Goal: Obtain resource: Obtain resource

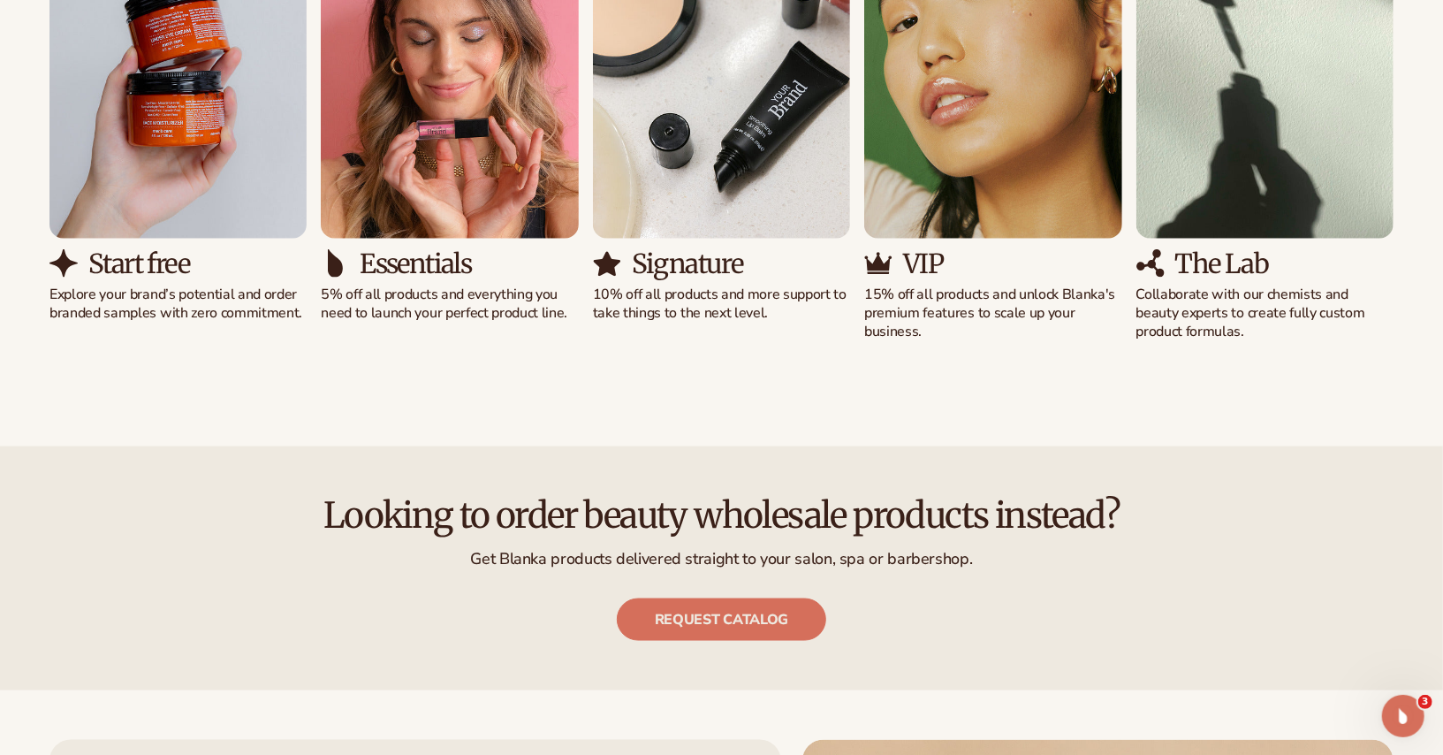
scroll to position [1522, 0]
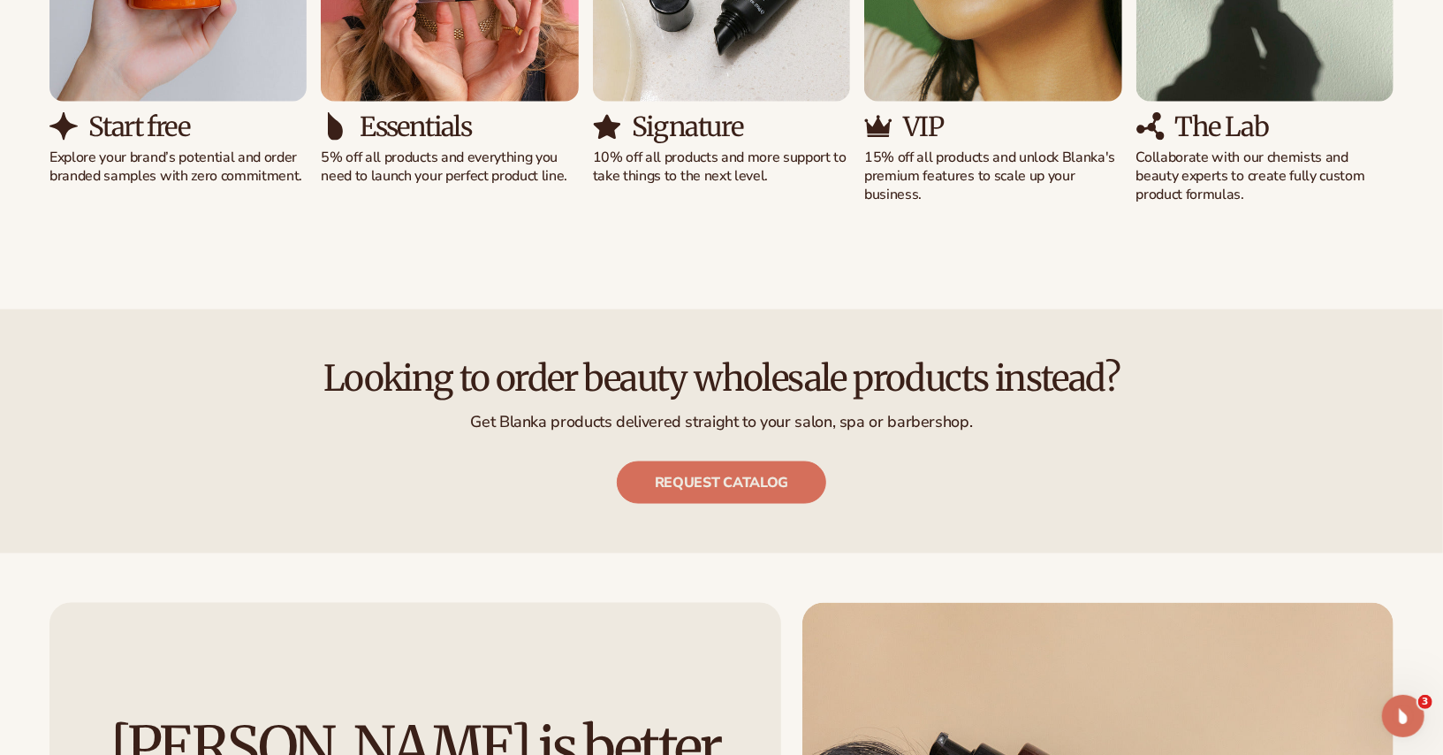
click at [873, 377] on h2 "Looking to order beauty wholesale products instead?" at bounding box center [721, 378] width 1344 height 39
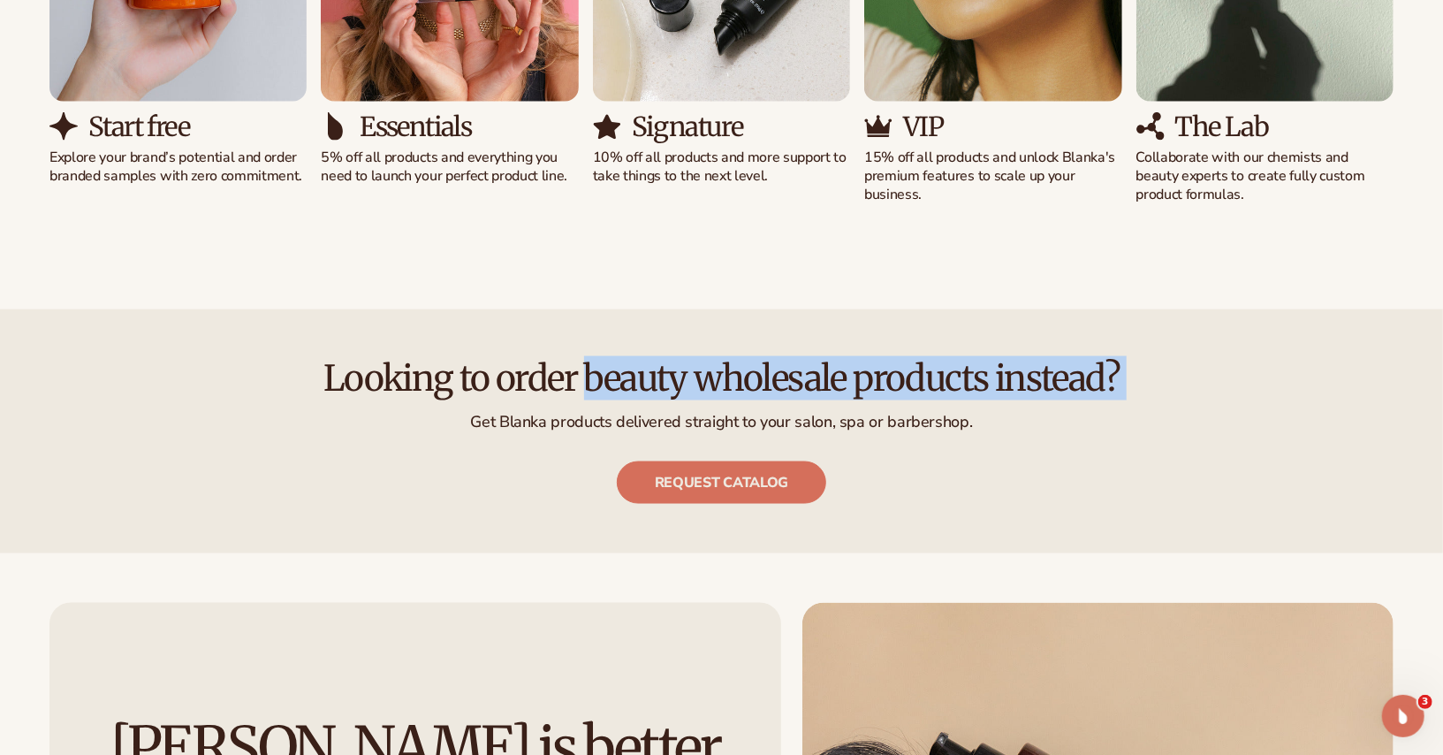
click at [841, 412] on p "Get Blanka products delivered straight to your salon, spa or barbershop." at bounding box center [721, 422] width 1344 height 20
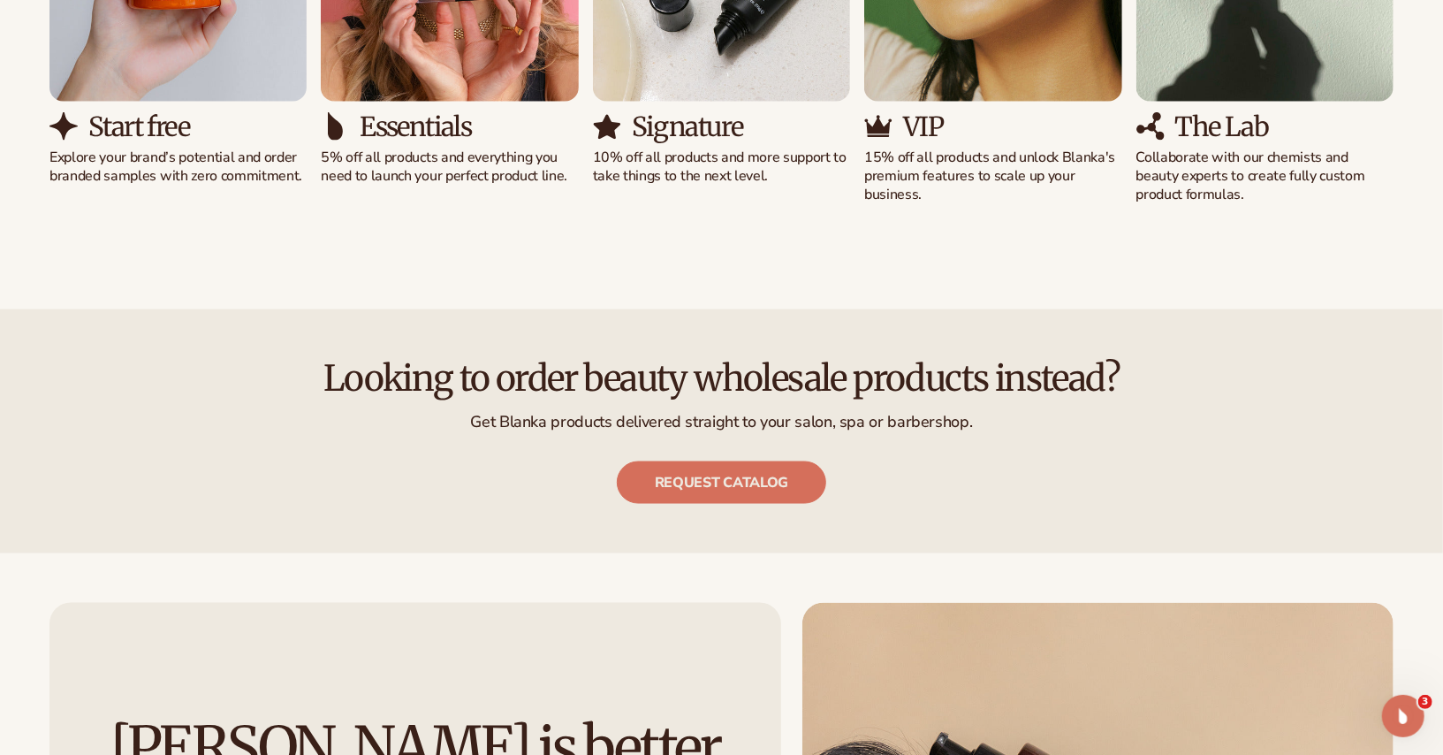
click at [841, 412] on p "Get Blanka products delivered straight to your salon, spa or barbershop." at bounding box center [721, 422] width 1344 height 20
click at [818, 414] on p "Get Blanka products delivered straight to your salon, spa or barbershop." at bounding box center [721, 422] width 1344 height 20
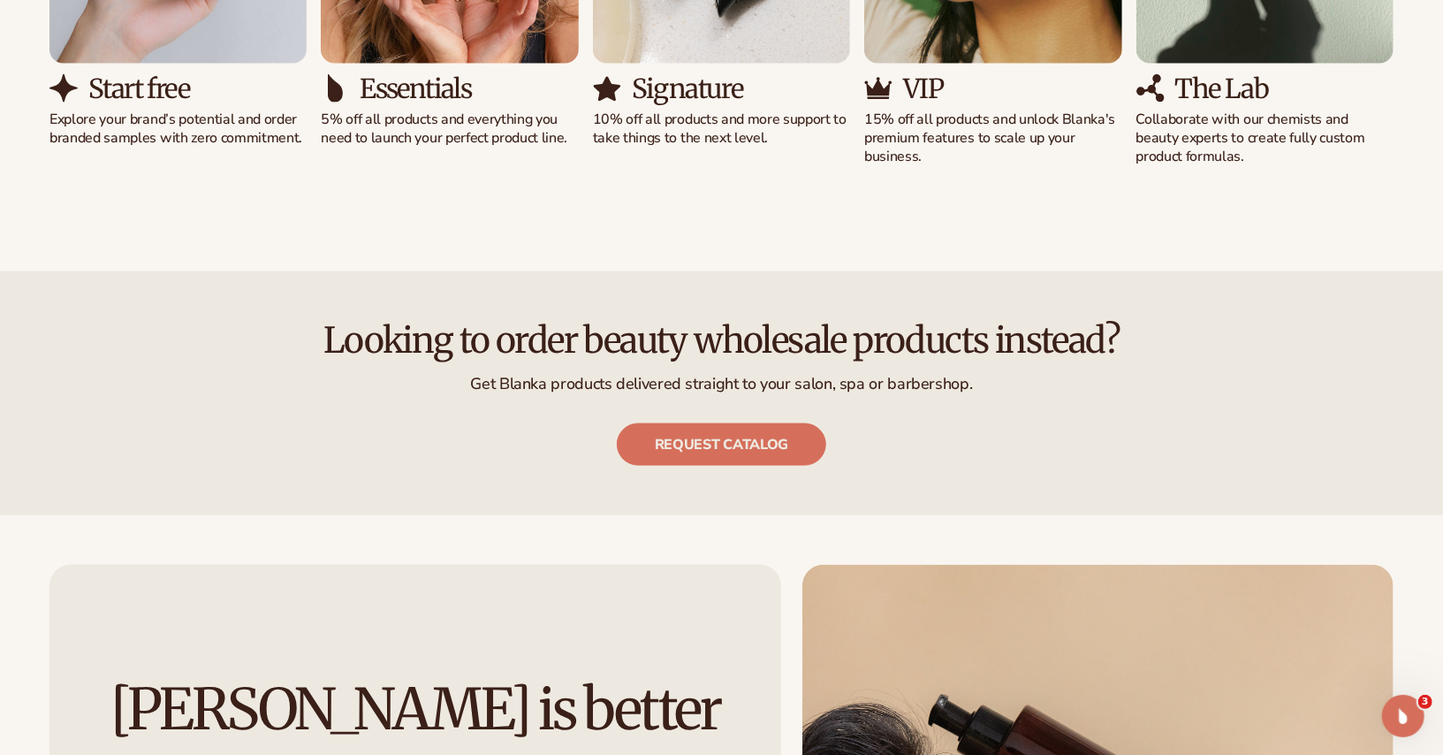
scroll to position [1579, 0]
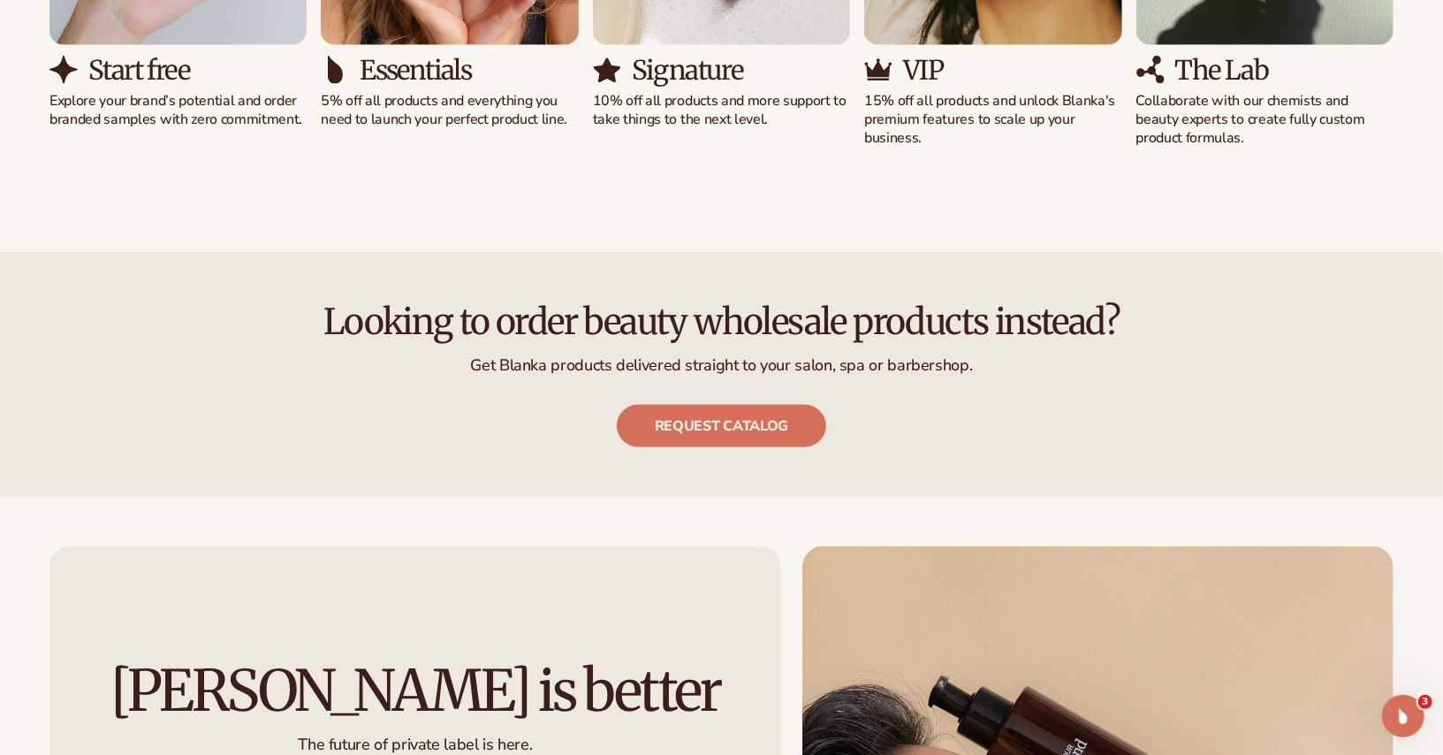
click at [899, 355] on p "Get Blanka products delivered straight to your salon, spa or barbershop." at bounding box center [721, 365] width 1344 height 20
click at [891, 368] on p "Get Blanka products delivered straight to your salon, spa or barbershop." at bounding box center [721, 365] width 1344 height 20
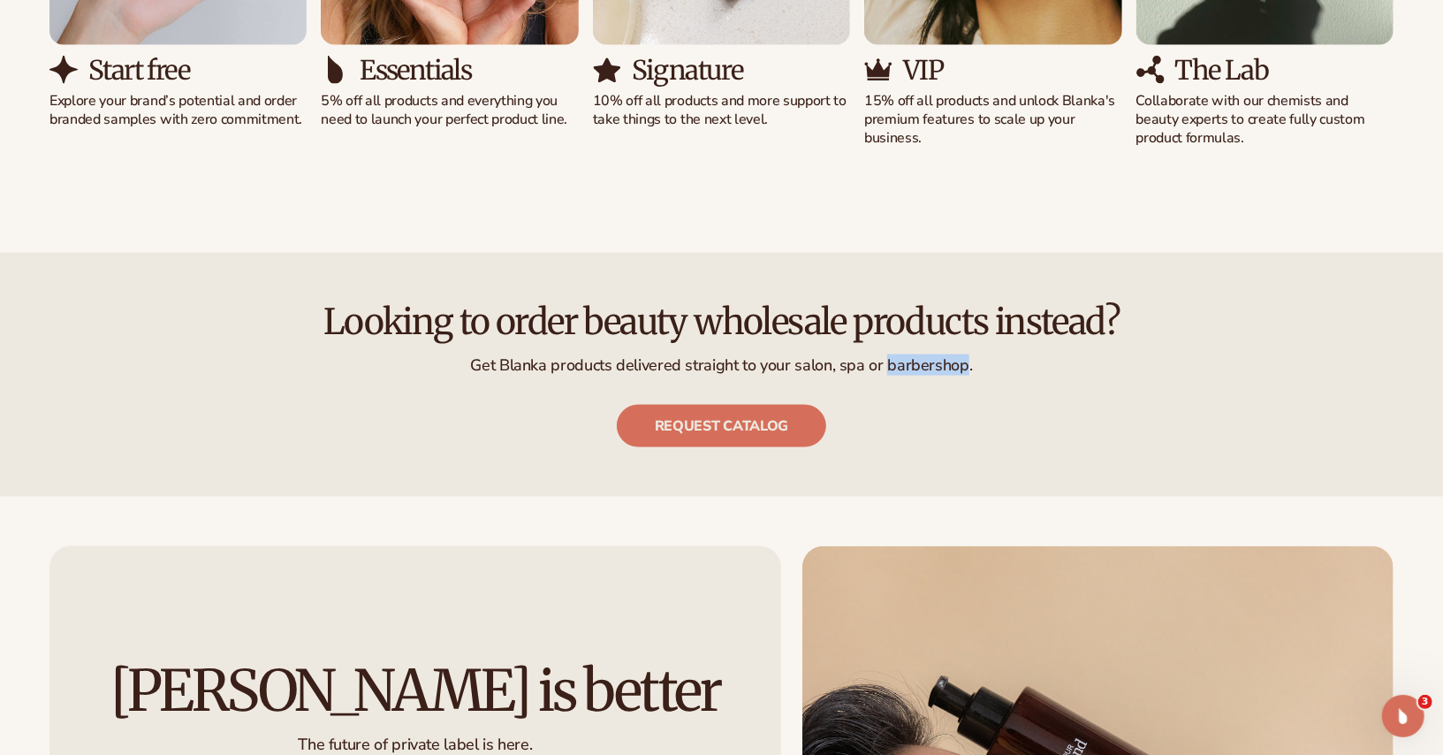
click at [891, 368] on p "Get Blanka products delivered straight to your salon, spa or barbershop." at bounding box center [721, 365] width 1344 height 20
click at [904, 362] on p "Get Blanka products delivered straight to your salon, spa or barbershop." at bounding box center [721, 365] width 1344 height 20
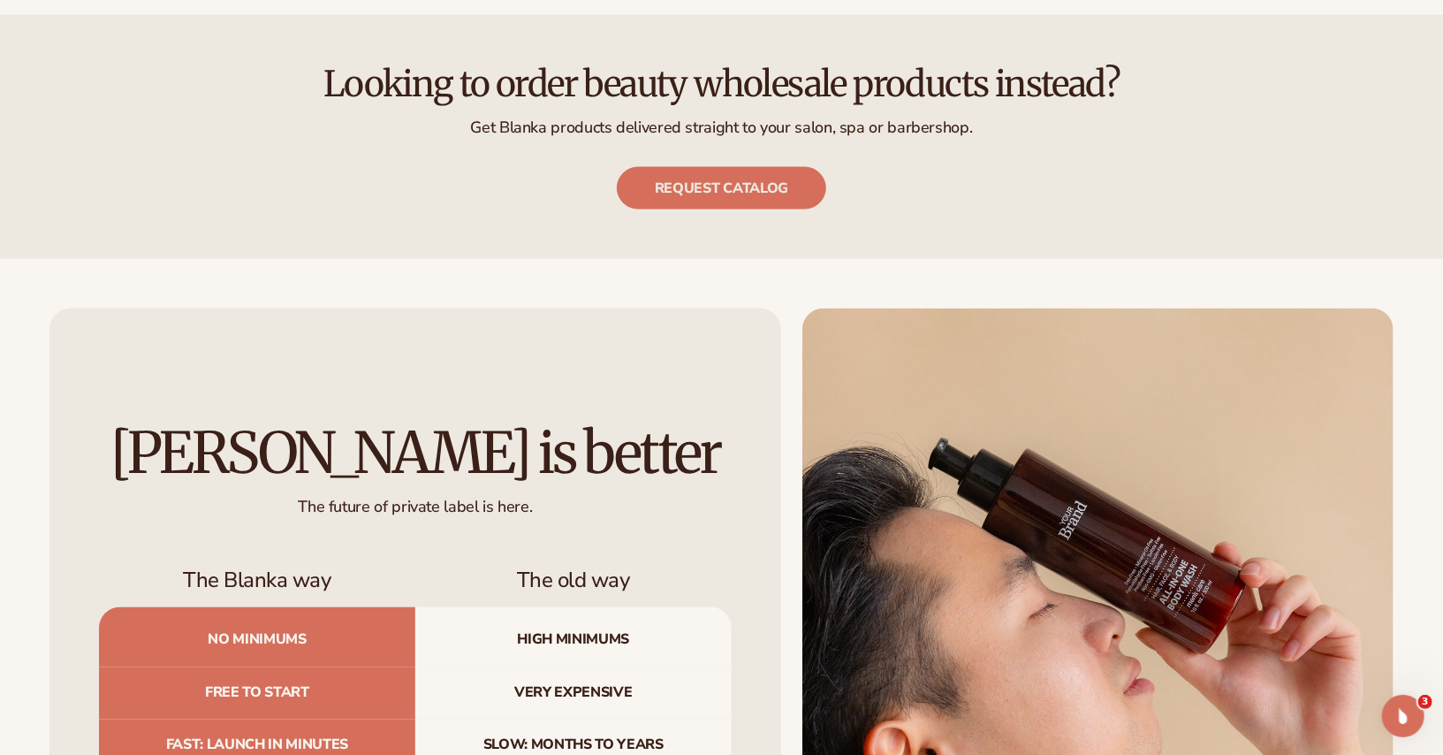
scroll to position [1819, 0]
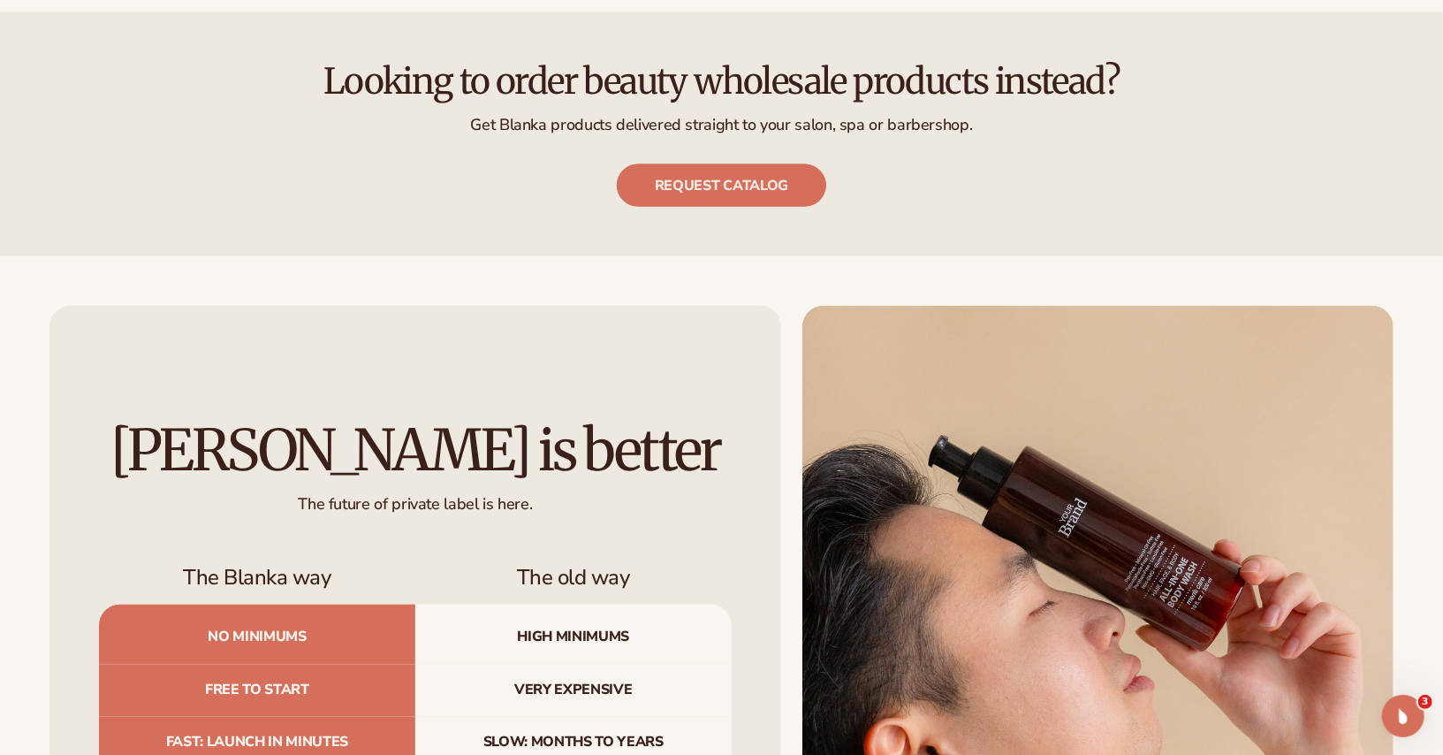
click at [798, 190] on link "Request catalog" at bounding box center [721, 185] width 209 height 42
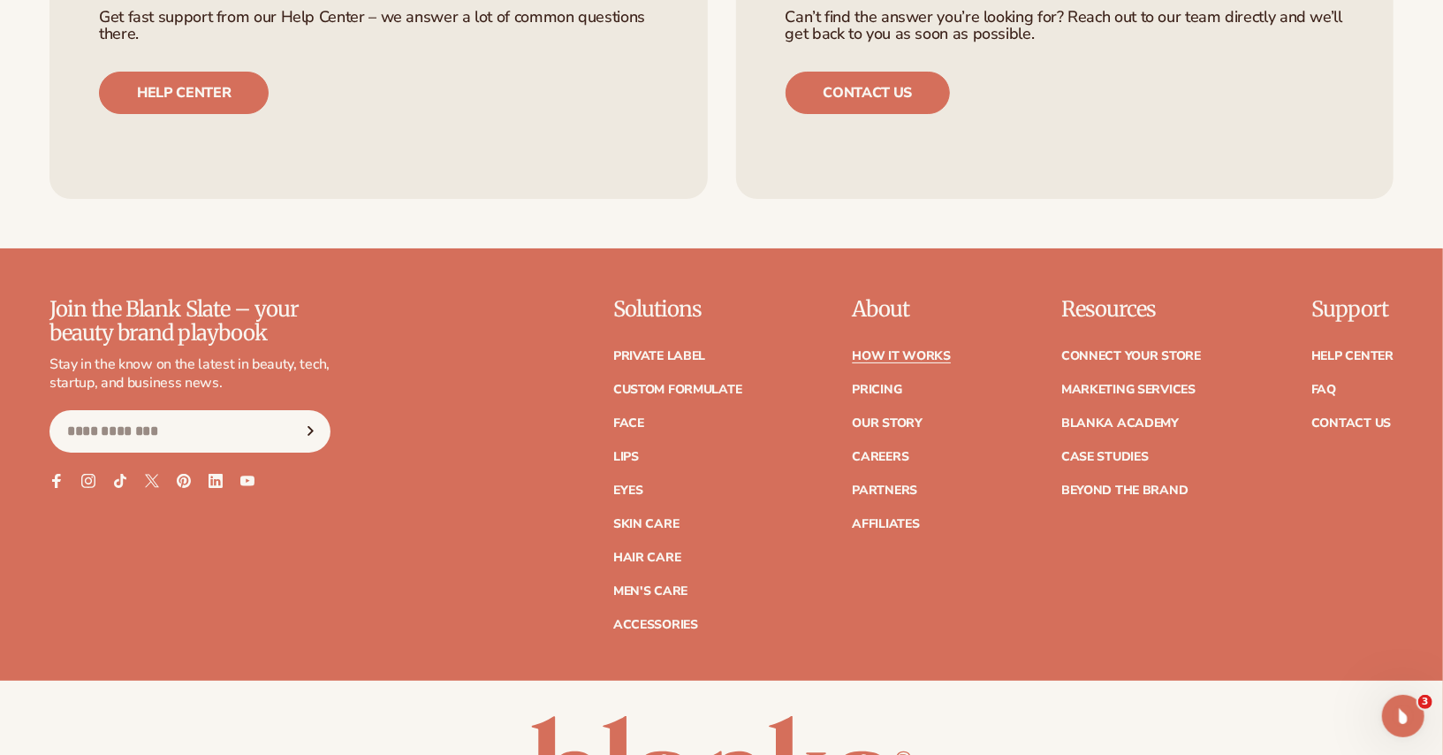
scroll to position [4350, 0]
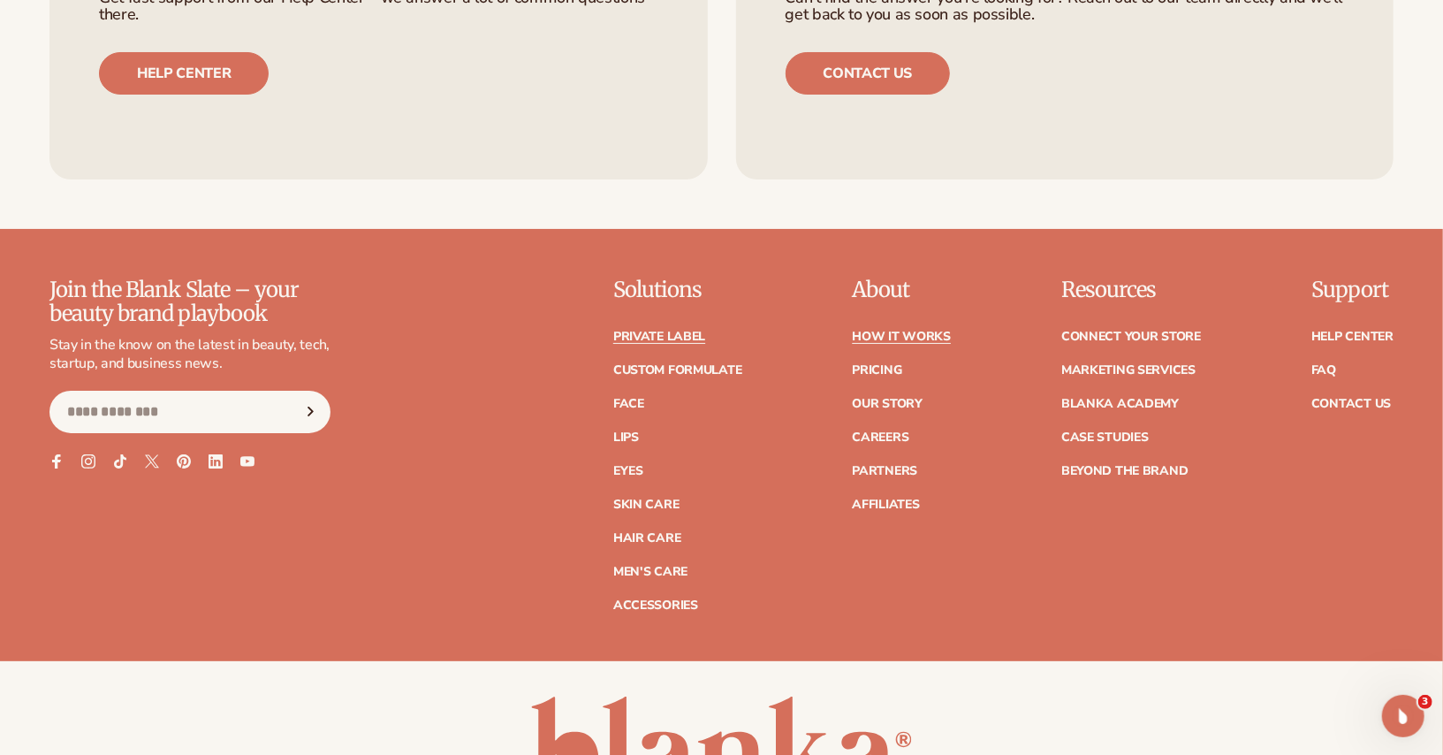
click at [681, 332] on link "Private label" at bounding box center [659, 337] width 92 height 12
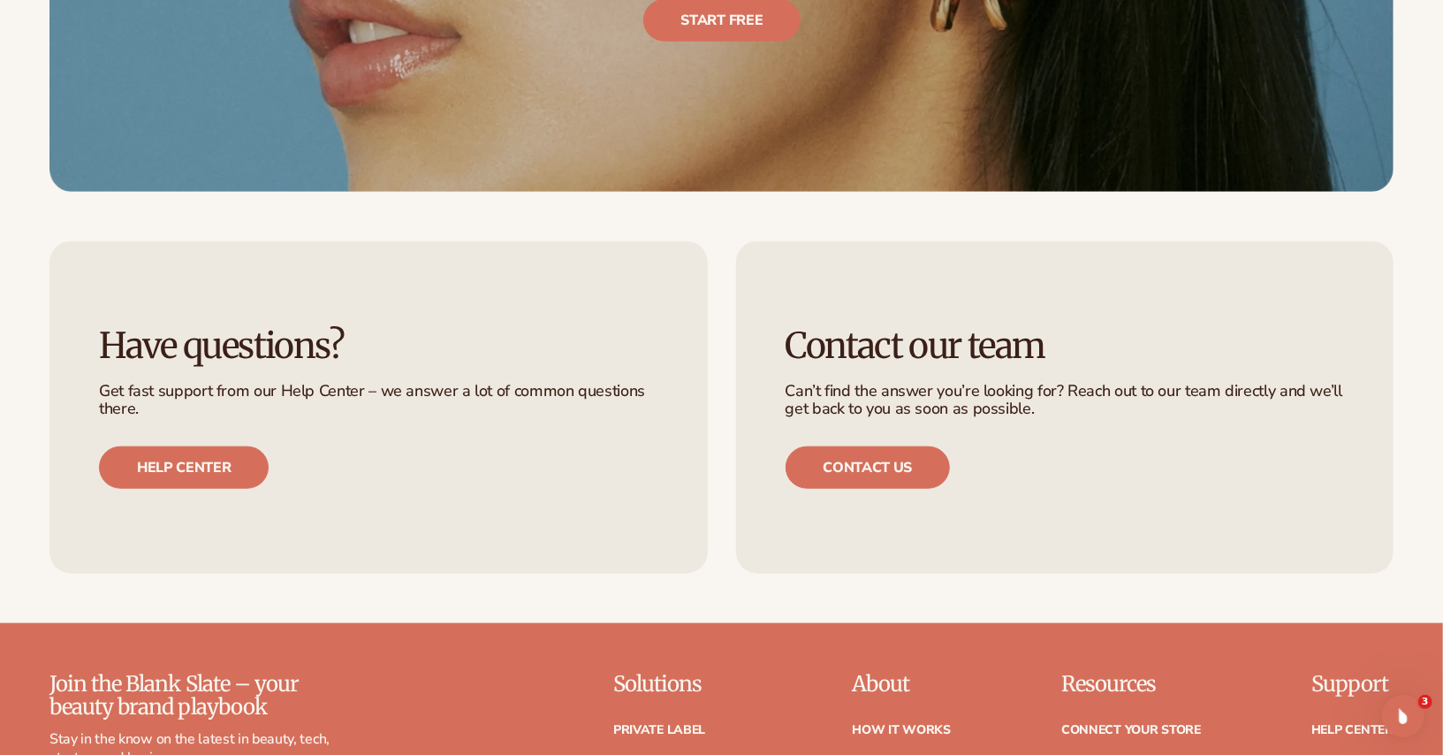
scroll to position [5897, 0]
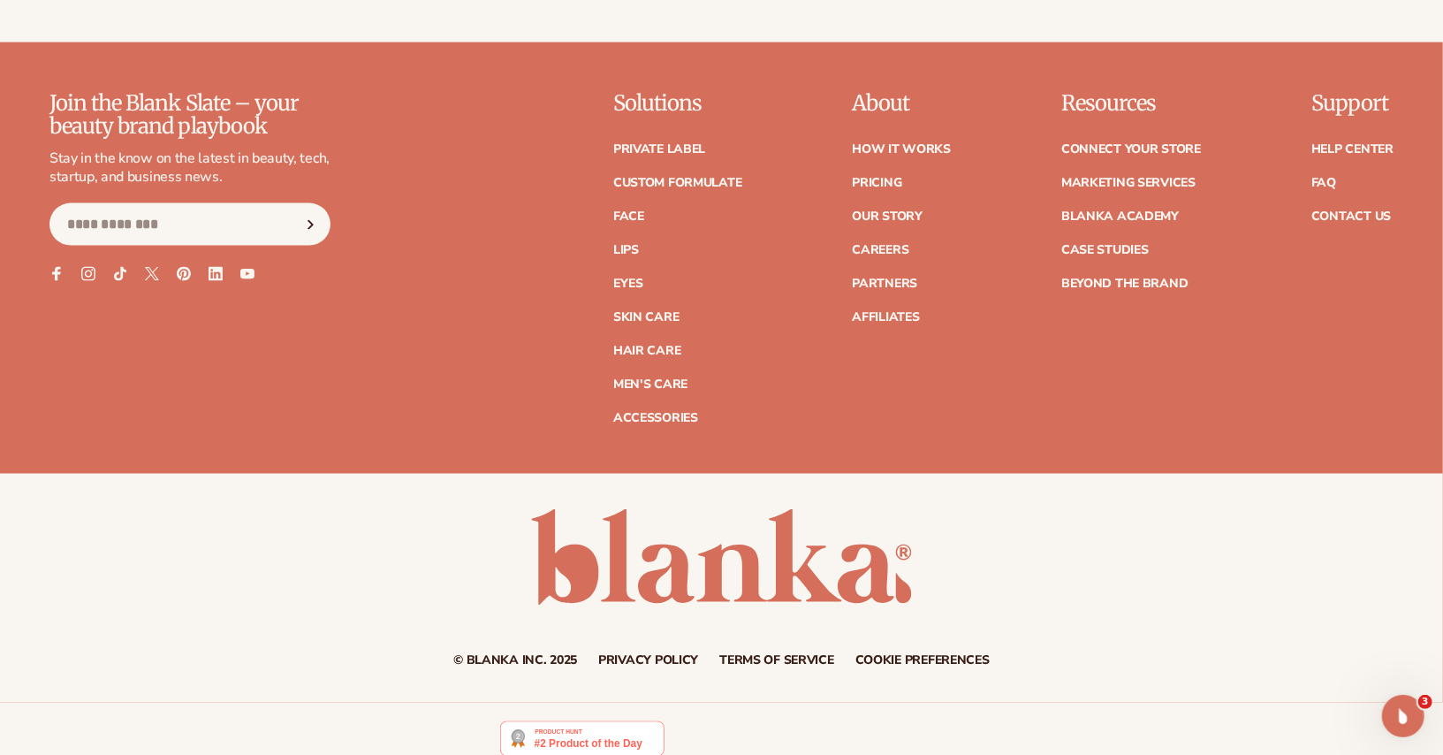
click at [1351, 126] on ul "Help Center FAQ Contact Us" at bounding box center [1353, 174] width 82 height 97
click at [1328, 177] on link "FAQ" at bounding box center [1324, 183] width 25 height 12
